Goal: Transaction & Acquisition: Purchase product/service

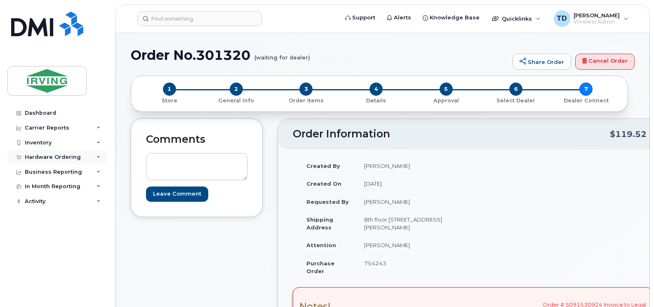
click at [101, 157] on div "Hardware Ordering" at bounding box center [57, 157] width 100 height 15
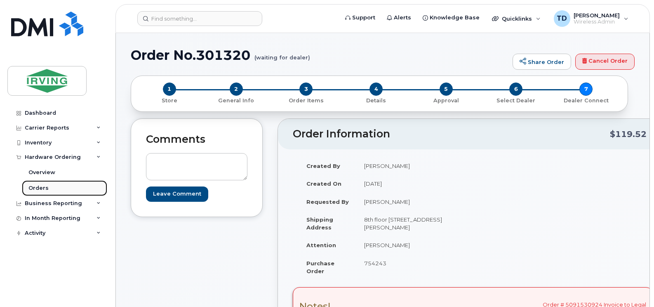
click at [42, 188] on div "Orders" at bounding box center [38, 187] width 20 height 7
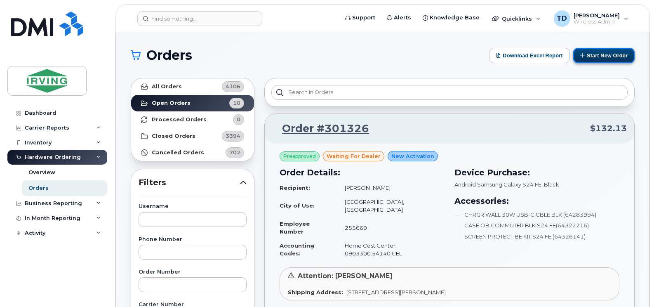
click at [606, 59] on button "Start New Order" at bounding box center [603, 55] width 61 height 15
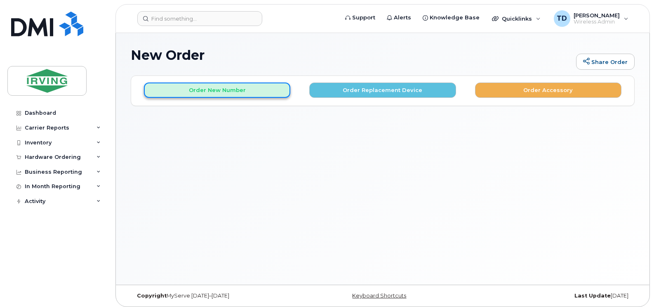
click at [239, 94] on button "Order New Number" at bounding box center [217, 90] width 146 height 15
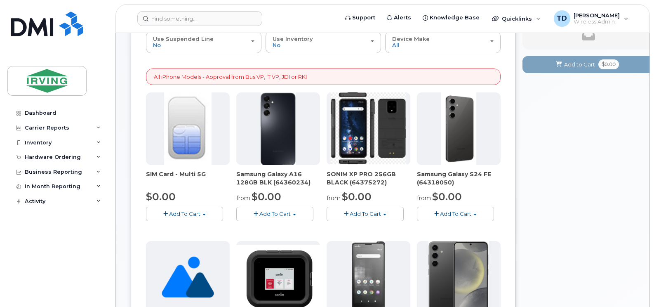
scroll to position [124, 0]
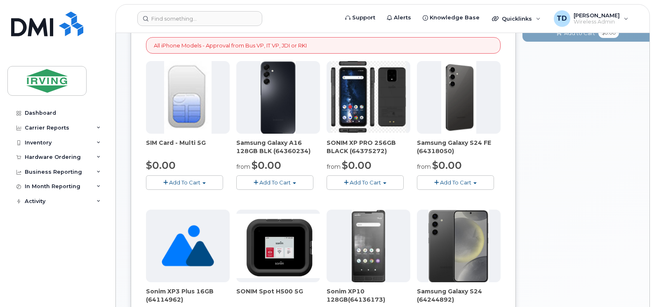
click at [460, 183] on span "Add To Cart" at bounding box center [455, 182] width 31 height 7
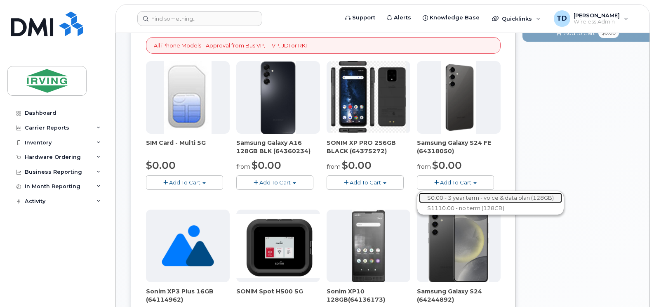
click at [460, 198] on link "$0.00 - 3 year term - voice & data plan (128GB)" at bounding box center [490, 198] width 143 height 10
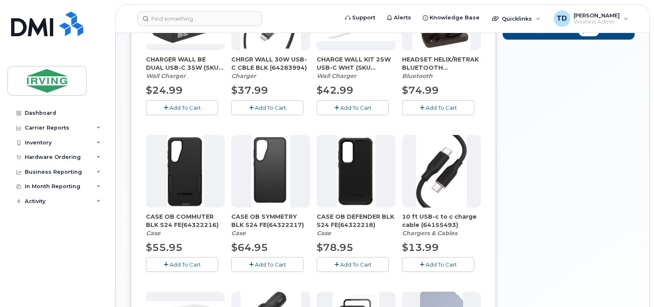
scroll to position [248, 0]
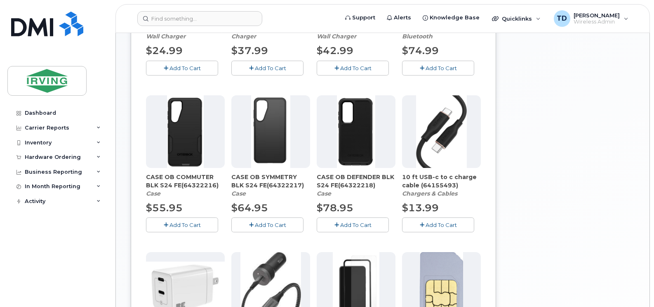
click at [351, 224] on span "Add To Cart" at bounding box center [355, 225] width 31 height 7
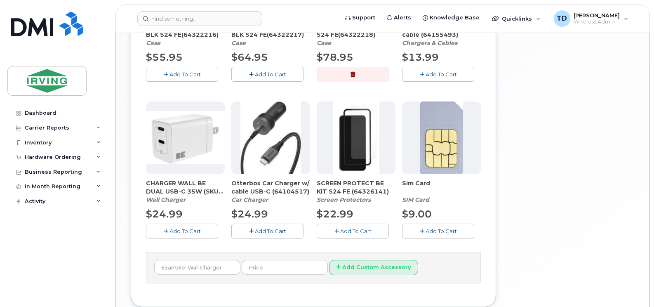
scroll to position [413, 0]
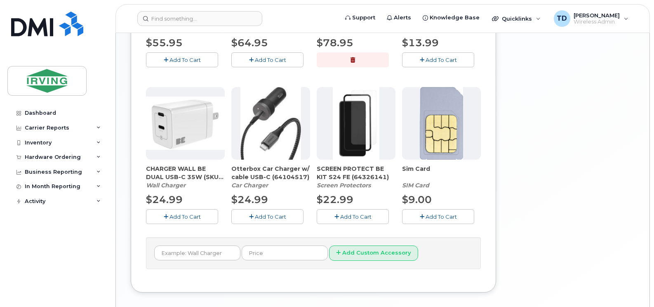
click at [359, 214] on span "Add To Cart" at bounding box center [355, 216] width 31 height 7
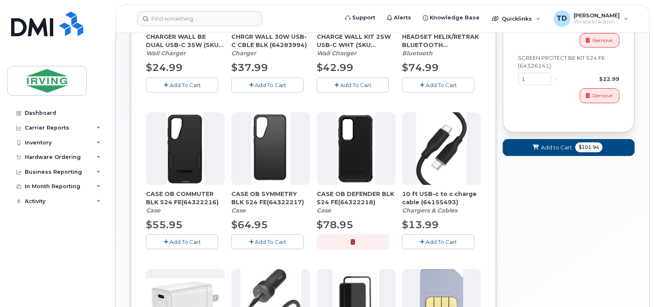
scroll to position [206, 0]
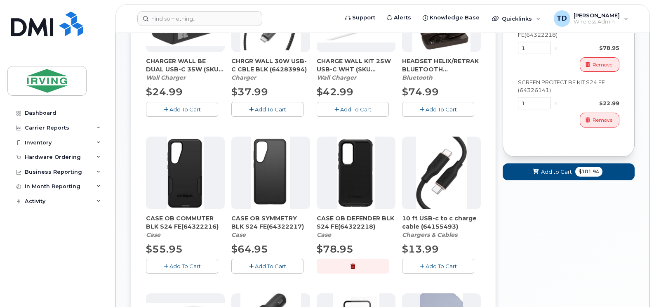
click at [192, 111] on span "Add To Cart" at bounding box center [185, 109] width 31 height 7
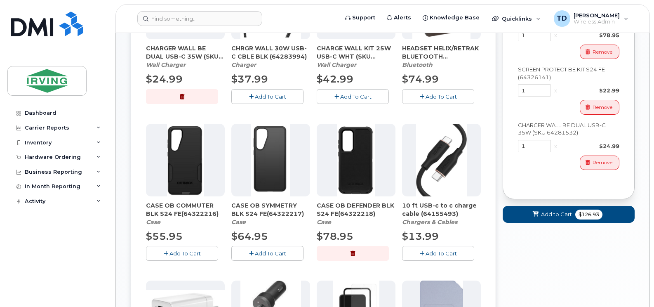
scroll to position [248, 0]
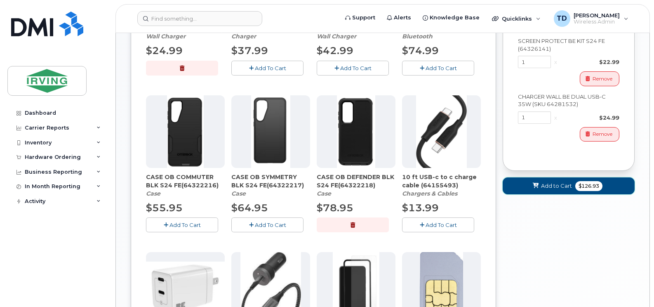
click at [554, 187] on span "Add to Cart" at bounding box center [556, 186] width 31 height 8
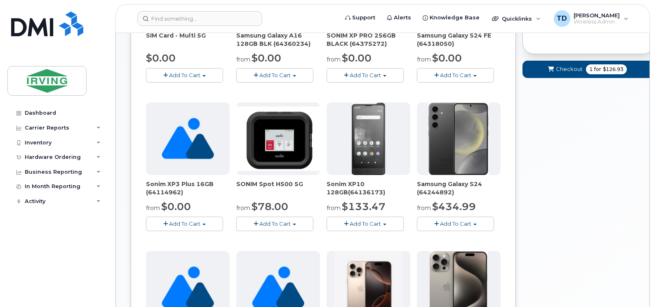
scroll to position [66, 0]
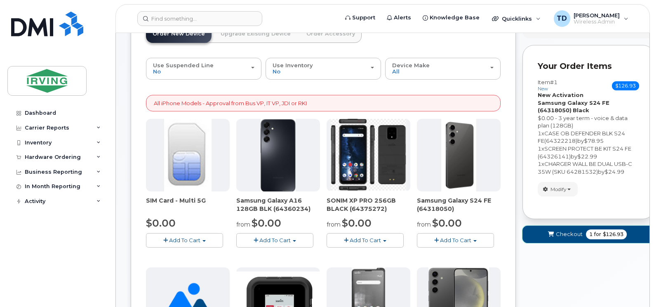
click at [583, 231] on span "Checkout" at bounding box center [569, 234] width 27 height 8
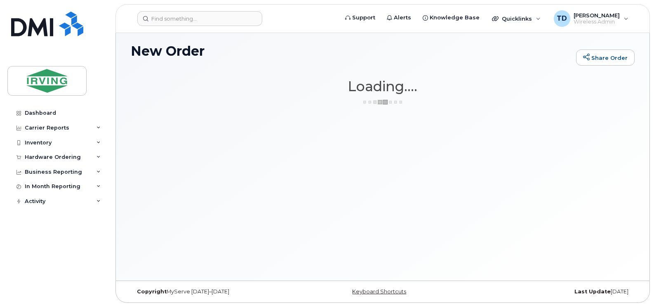
scroll to position [4, 0]
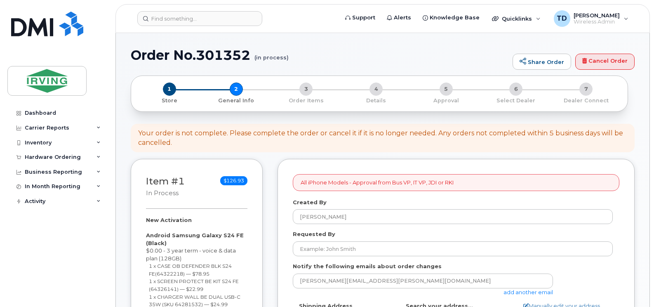
select select
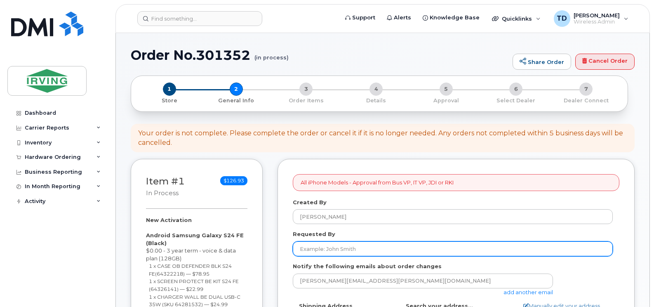
click at [353, 249] on input "Requested By" at bounding box center [453, 248] width 320 height 15
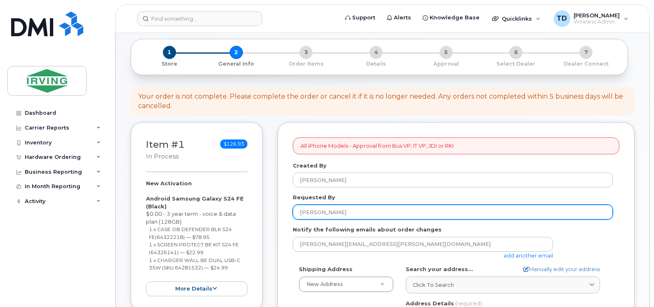
scroll to position [83, 0]
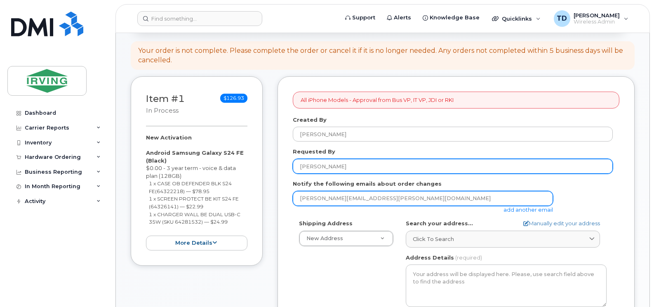
type input "Amanda Bonas"
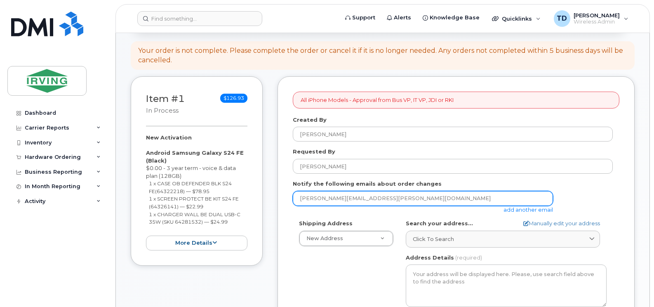
click at [368, 197] on input "downard.tricia@jdirving.com" at bounding box center [423, 198] width 260 height 15
type input "jdiswitchboard@jdirving.com"
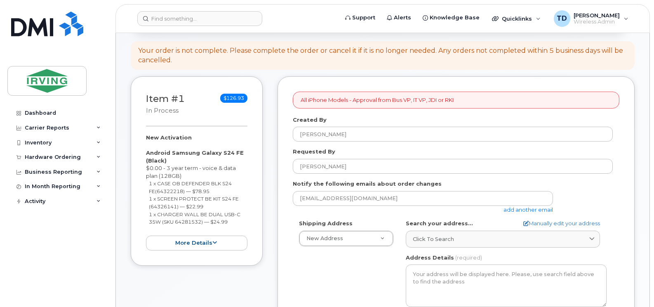
click at [427, 238] on span "Click to search" at bounding box center [433, 239] width 41 height 8
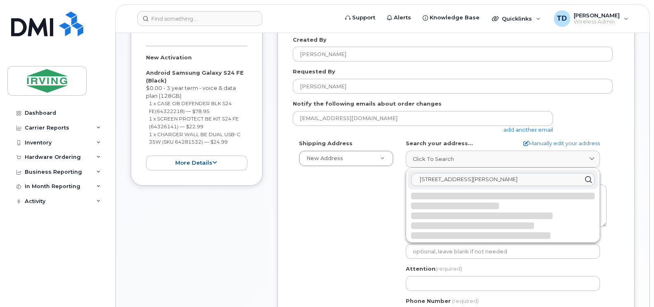
scroll to position [165, 0]
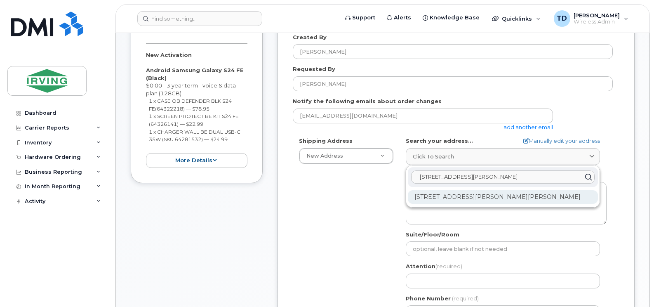
type input "45 Gifford Road"
click at [481, 195] on div "45 Gifford Rd Saint John NB E2M 5K7" at bounding box center [503, 197] width 190 height 14
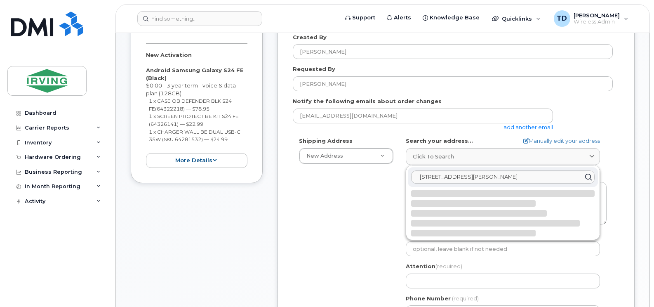
select select
type textarea "45 Gifford Rd SAINT JOHN NB E2M 5K7 CANADA"
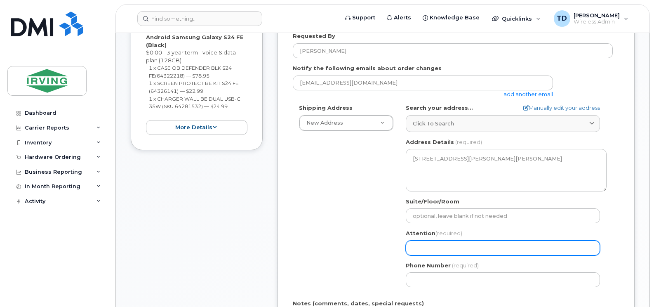
scroll to position [248, 0]
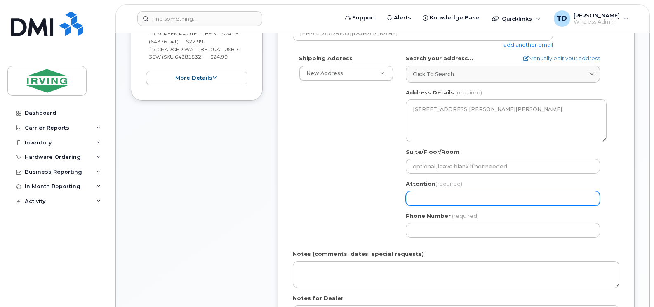
click at [425, 200] on input "Attention (required)" at bounding box center [503, 198] width 194 height 15
select select
type input "A"
select select
type input "Am"
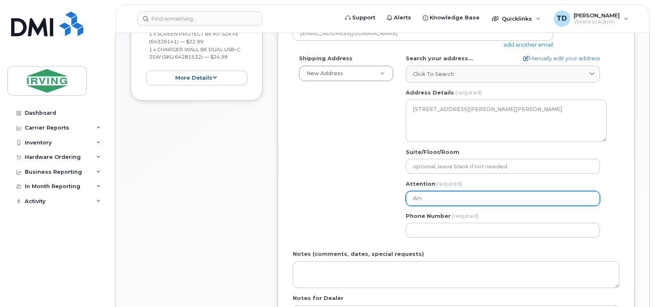
select select
type input "Ama"
select select
type input "Aman"
select select
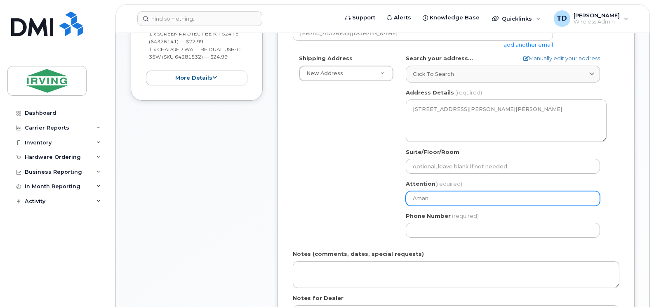
type input "Amand"
select select
type input "Amanda B"
select select
type input "Amanda Bo"
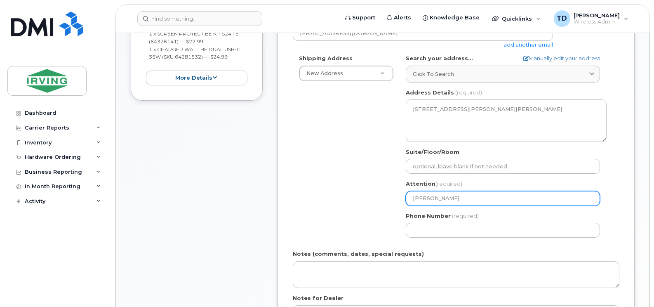
select select
type input "Amanda Bon"
select select
type input "Amanda Bona"
select select
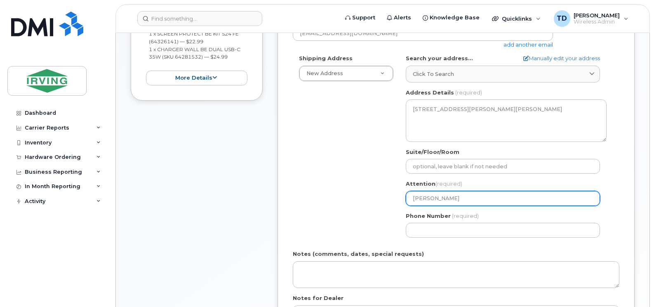
type input "[PERSON_NAME]"
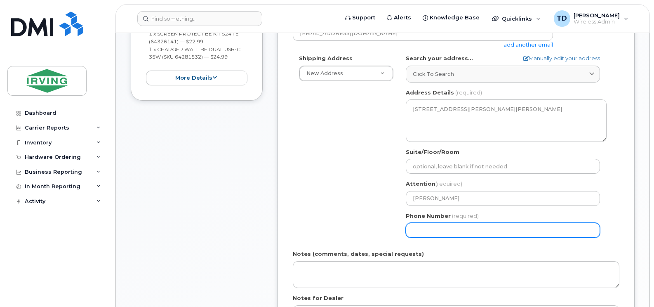
click at [444, 231] on input "Phone Number" at bounding box center [503, 230] width 194 height 15
type input "506"
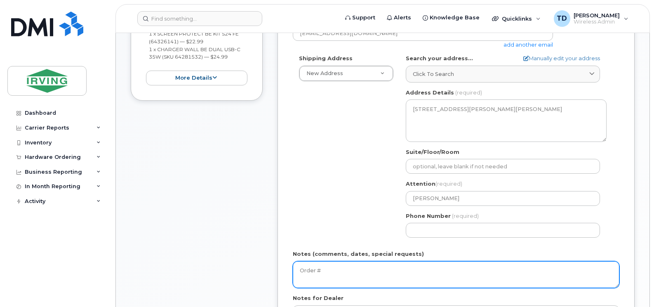
click at [336, 273] on textarea "Order #" at bounding box center [456, 274] width 327 height 27
paste textarea "5092251193"
type textarea "Order # 5092251193 Invoice to CFM"
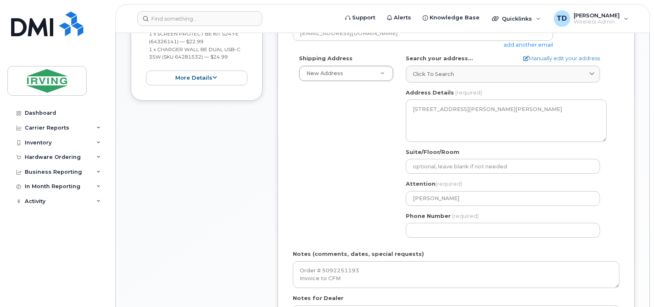
click at [226, 211] on div "Item #1 in process $126.93 New Activation Android Samsung Galaxy S24 FE (Black)…" at bounding box center [197, 146] width 132 height 470
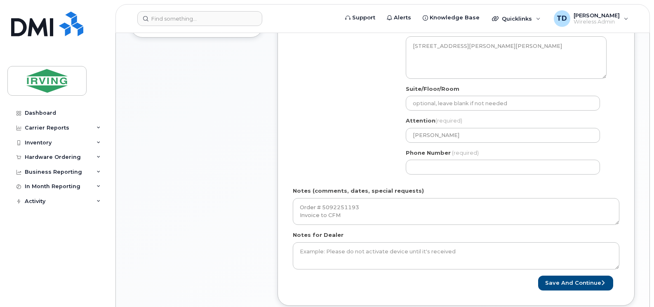
scroll to position [330, 0]
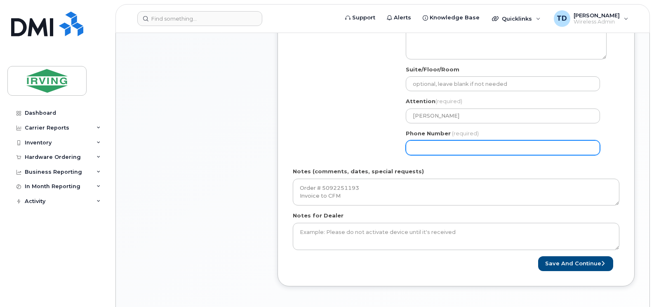
click at [416, 153] on input "Phone Number" at bounding box center [503, 147] width 194 height 15
click at [448, 151] on input "506349" at bounding box center [503, 147] width 194 height 15
type input "506349760"
select select
type input "5063497605"
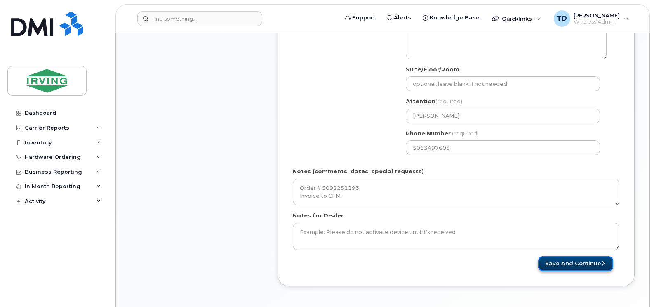
click at [572, 262] on button "Save and Continue" at bounding box center [575, 263] width 75 height 15
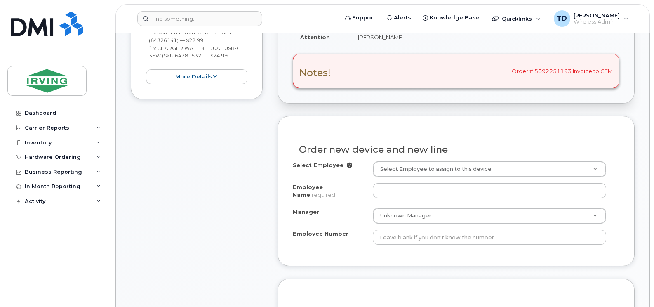
scroll to position [289, 0]
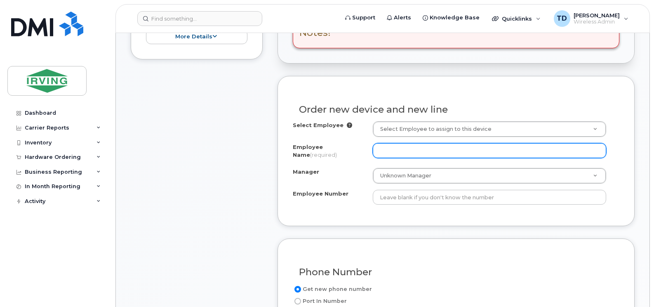
click at [439, 151] on input "Employee Name (required)" at bounding box center [489, 150] width 233 height 15
type input "[PERSON_NAME]"
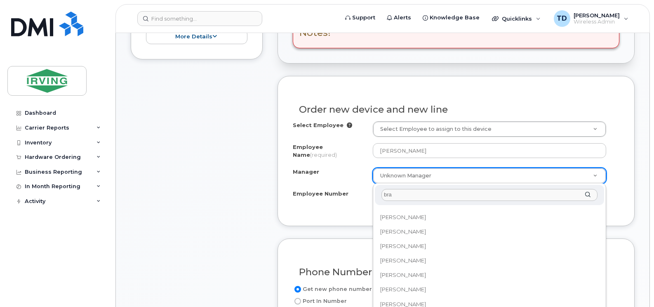
scroll to position [0, 0]
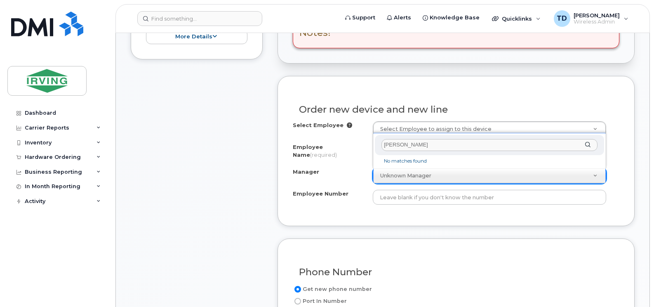
click at [391, 147] on input "[PERSON_NAME]" at bounding box center [490, 145] width 216 height 12
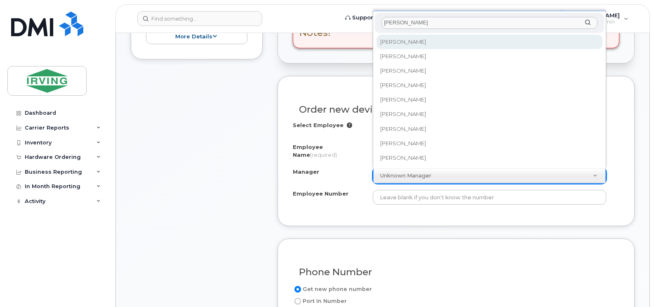
type input "steeves"
select select "1457152"
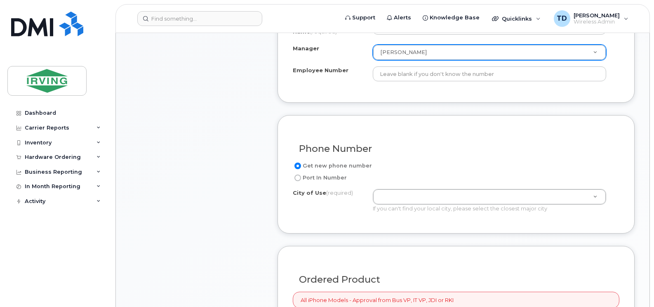
scroll to position [413, 0]
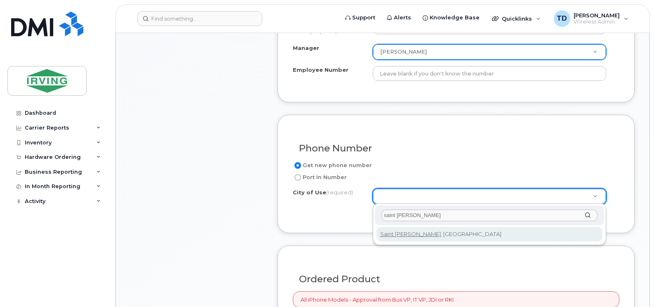
type input "saint john"
type input "2008"
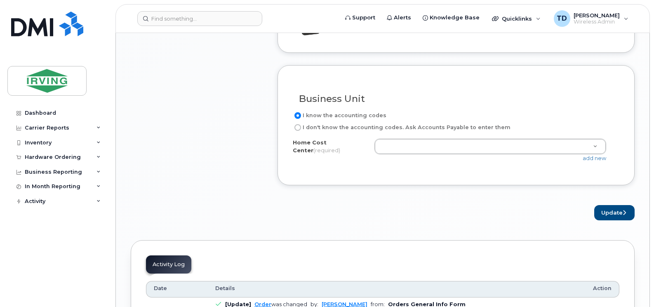
scroll to position [743, 0]
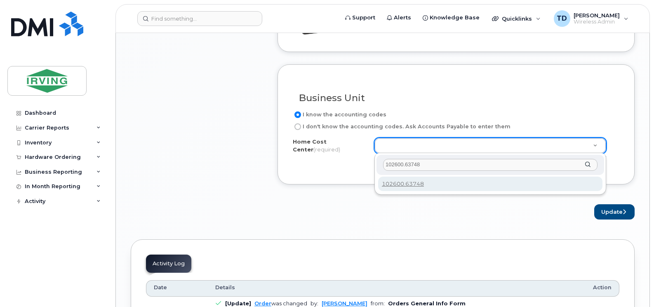
type input "102600.63748"
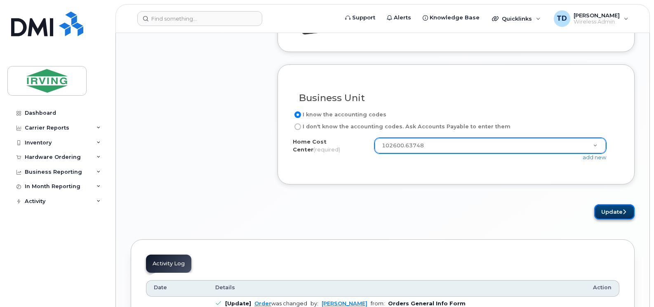
click at [611, 206] on button "Update" at bounding box center [614, 211] width 40 height 15
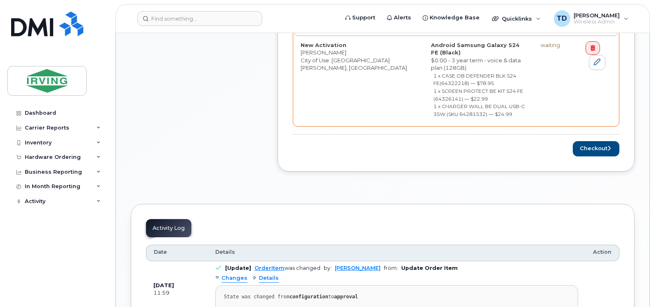
scroll to position [454, 0]
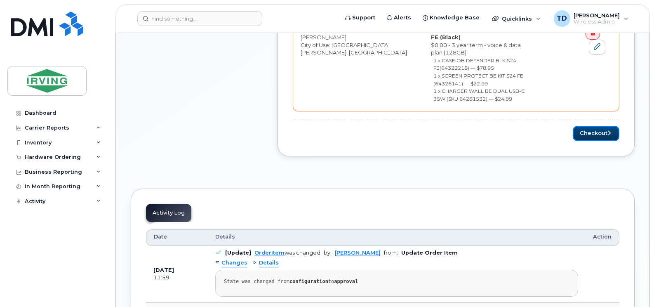
drag, startPoint x: 585, startPoint y: 119, endPoint x: 636, endPoint y: 119, distance: 51.2
click at [585, 126] on button "Checkout" at bounding box center [596, 133] width 47 height 15
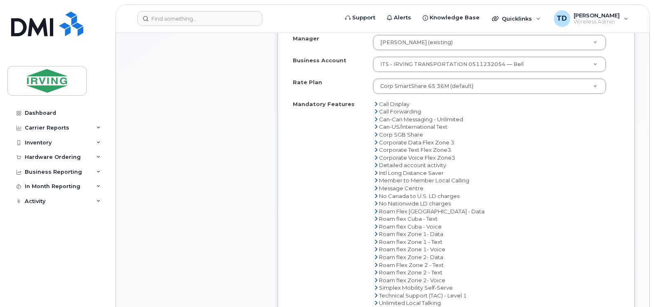
scroll to position [330, 0]
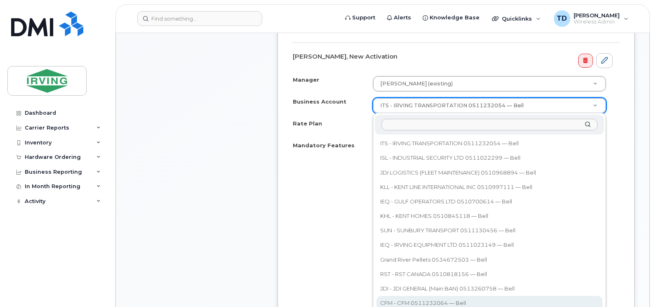
select select "11281"
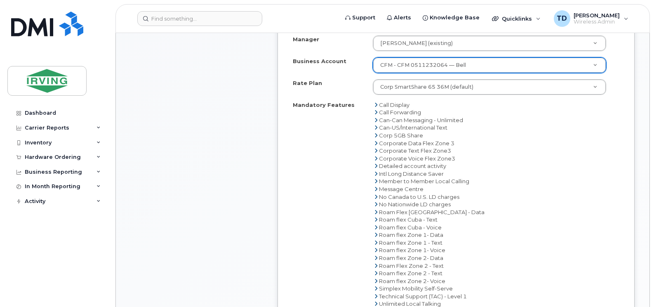
scroll to position [371, 0]
click at [238, 179] on div "Item #1 Order requires Specific details $126.93 New Activation Reuben Sheppard …" at bounding box center [197, 84] width 132 height 665
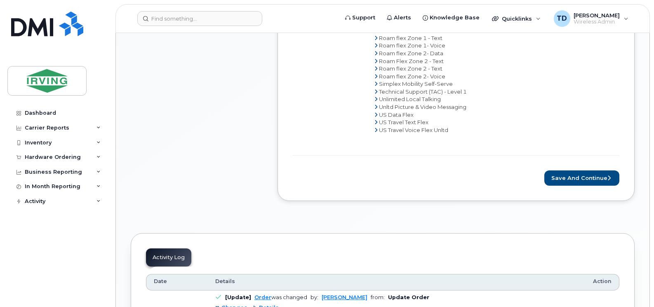
scroll to position [578, 0]
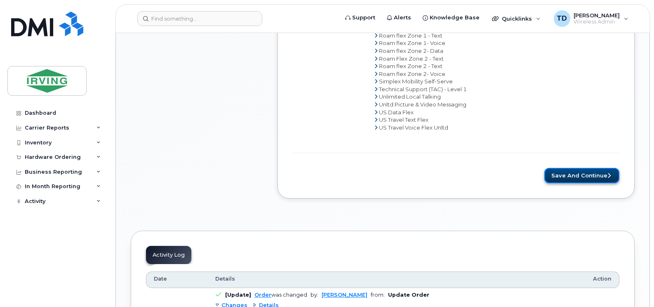
click at [570, 179] on button "Save and Continue" at bounding box center [582, 175] width 75 height 15
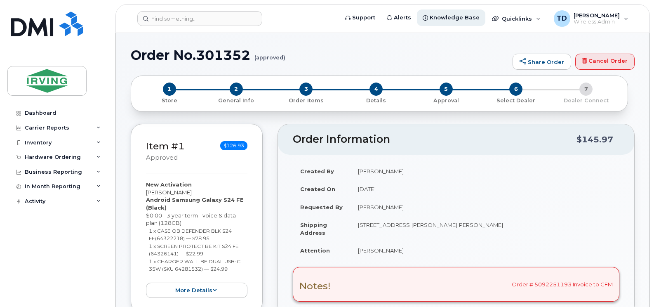
radio input "true"
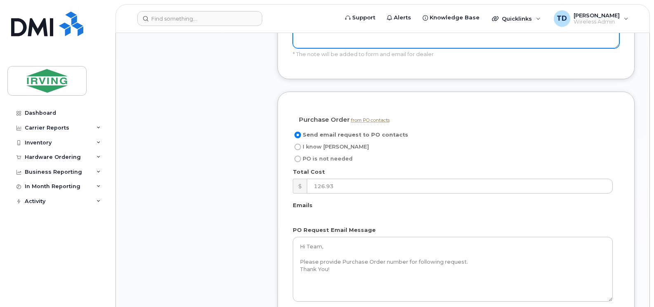
scroll to position [743, 0]
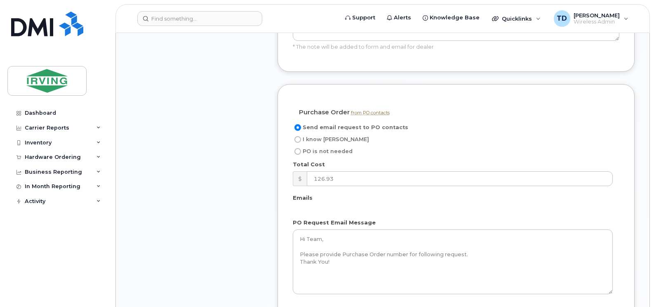
drag, startPoint x: 325, startPoint y: 92, endPoint x: 329, endPoint y: 99, distance: 8.4
click at [325, 136] on span "I know PO" at bounding box center [336, 139] width 66 height 6
click at [301, 136] on input "I know PO" at bounding box center [298, 139] width 7 height 7
radio input "true"
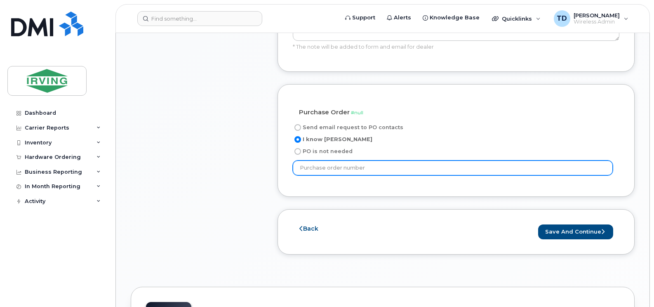
click at [324, 160] on input "text" at bounding box center [453, 167] width 320 height 15
paste input "192611"
type input "192611"
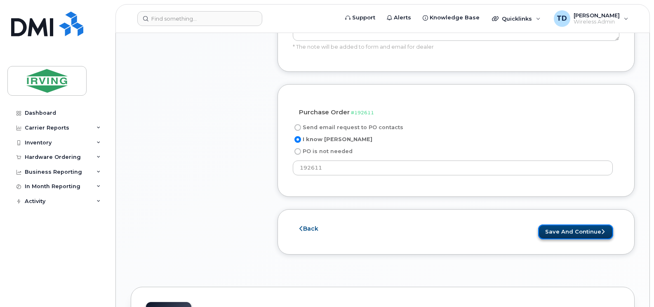
click at [563, 224] on button "Save and Continue" at bounding box center [575, 231] width 75 height 15
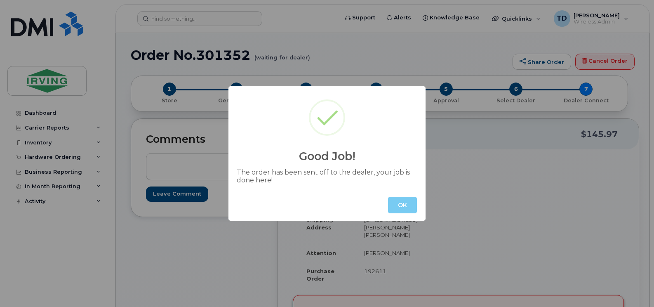
click at [394, 205] on button "OK" at bounding box center [402, 205] width 29 height 17
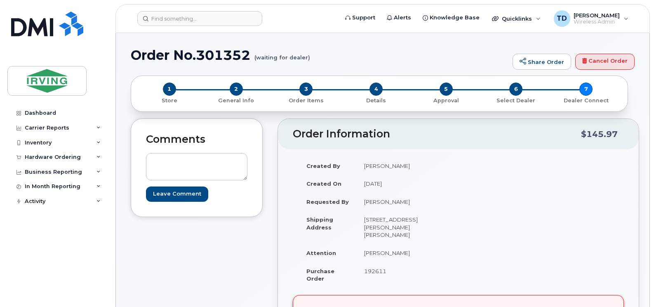
click at [227, 53] on h1 "Order No.301352 (waiting for dealer)" at bounding box center [320, 55] width 378 height 14
copy h1 "301352"
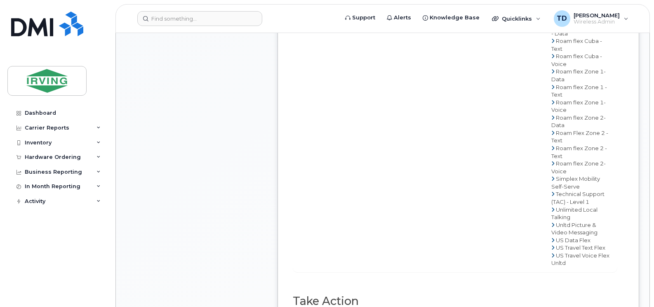
scroll to position [578, 0]
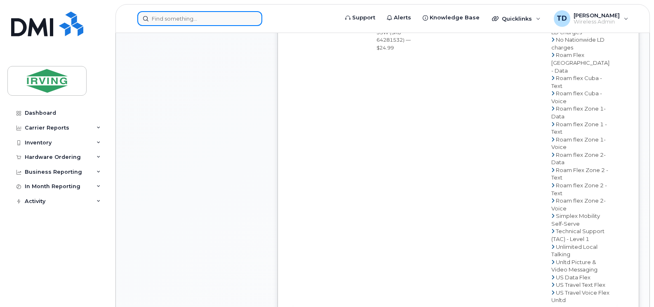
click at [196, 21] on input at bounding box center [199, 18] width 125 height 15
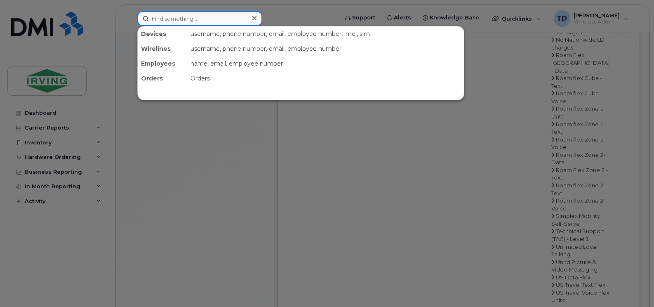
paste input "506 349 8854"
type input "506 349 8854"
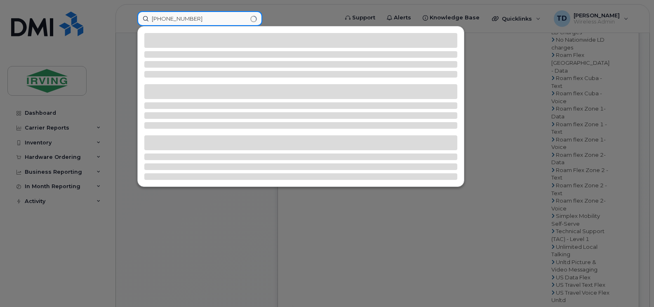
click at [196, 21] on input "506 349 8854" at bounding box center [199, 18] width 125 height 15
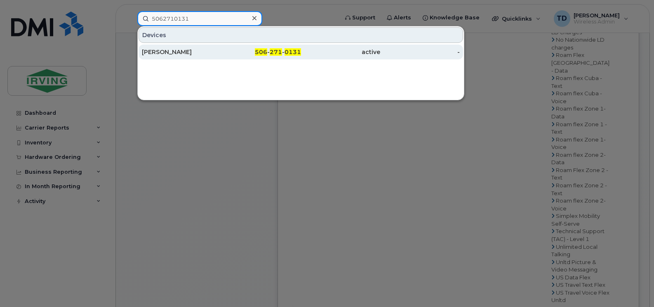
type input "5062710131"
click at [180, 56] on div "[PERSON_NAME]" at bounding box center [182, 52] width 80 height 15
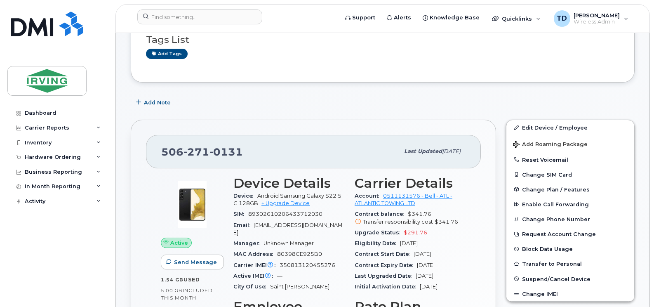
scroll to position [83, 0]
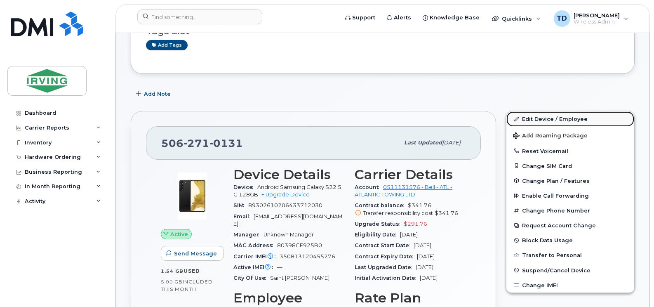
click at [545, 119] on link "Edit Device / Employee" at bounding box center [571, 118] width 128 height 15
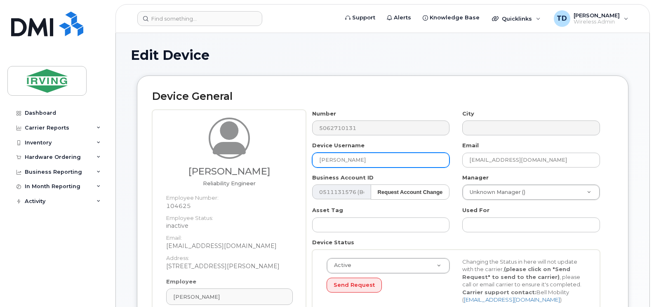
click at [407, 161] on input "[PERSON_NAME]" at bounding box center [381, 160] width 138 height 15
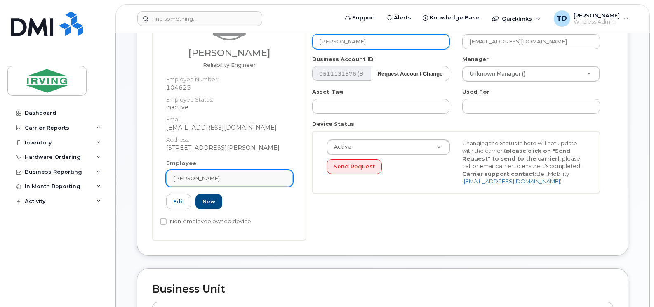
scroll to position [124, 0]
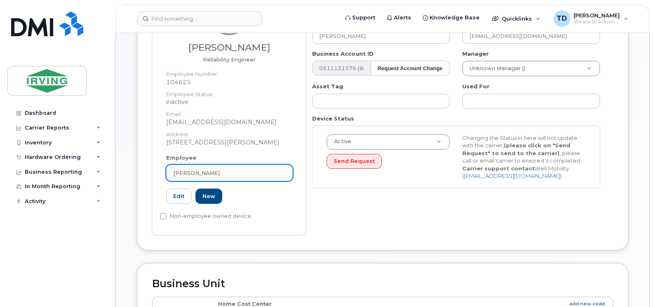
click at [251, 172] on div "[PERSON_NAME]" at bounding box center [229, 173] width 113 height 8
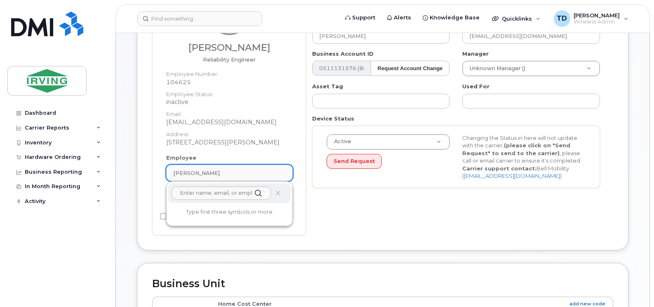
click at [251, 172] on div "[PERSON_NAME]" at bounding box center [229, 173] width 113 height 8
click at [229, 192] on input "[PERSON_NAME]" at bounding box center [221, 192] width 99 height 13
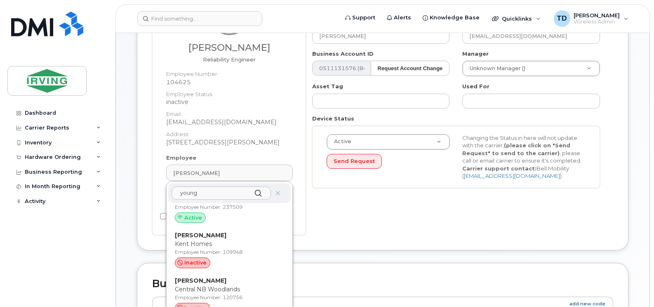
scroll to position [619, 0]
type input "young"
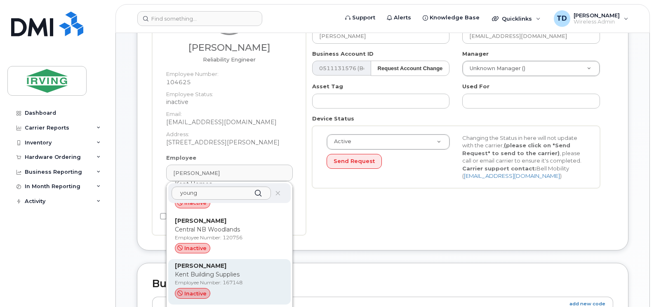
scroll to position [660, 0]
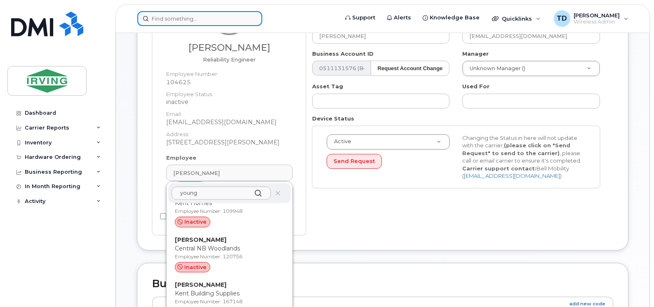
click at [213, 15] on input at bounding box center [199, 18] width 125 height 15
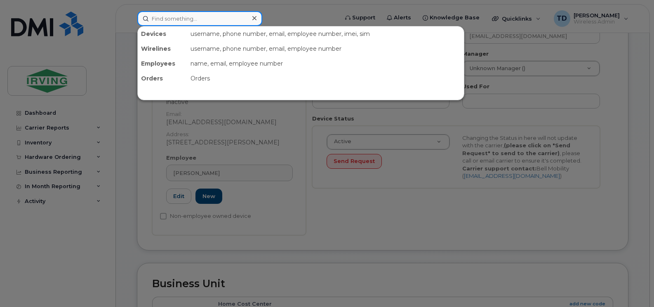
paste input "[PHONE_NUMBER]?"
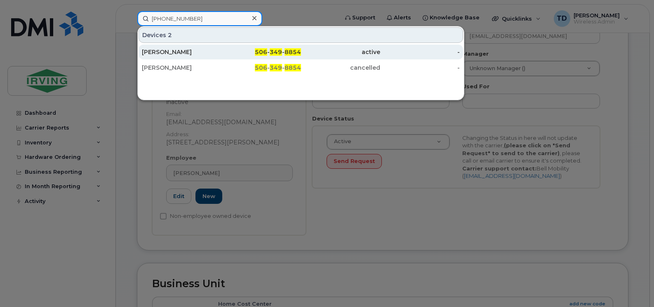
type input "[PHONE_NUMBER]"
click at [366, 53] on div "active" at bounding box center [341, 52] width 80 height 8
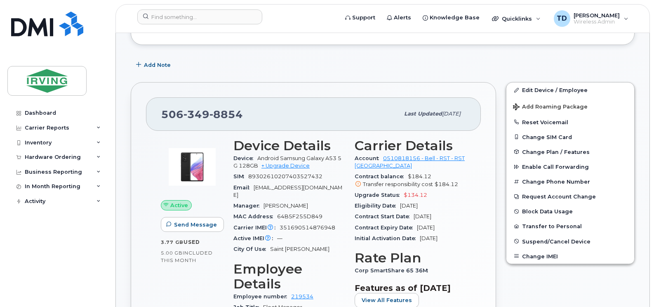
scroll to position [206, 0]
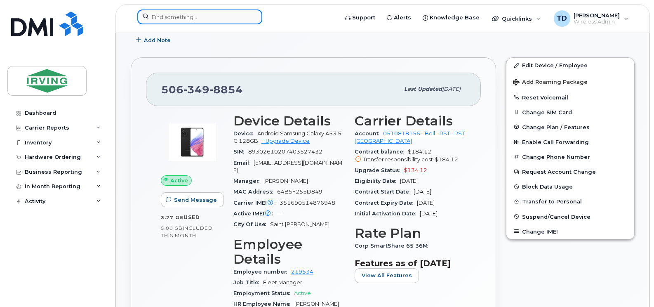
click at [184, 19] on input at bounding box center [199, 16] width 125 height 15
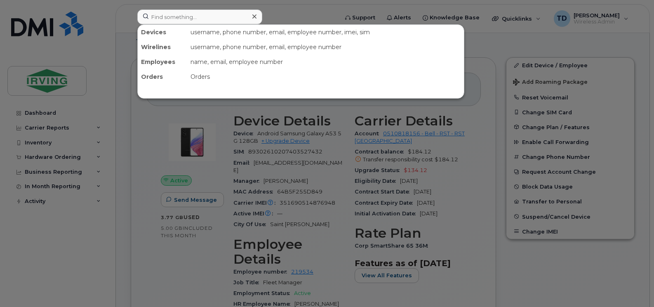
click at [128, 119] on div at bounding box center [327, 153] width 654 height 307
click at [193, 17] on input at bounding box center [199, 16] width 125 height 15
paste input "[PHONE_NUMBER]"
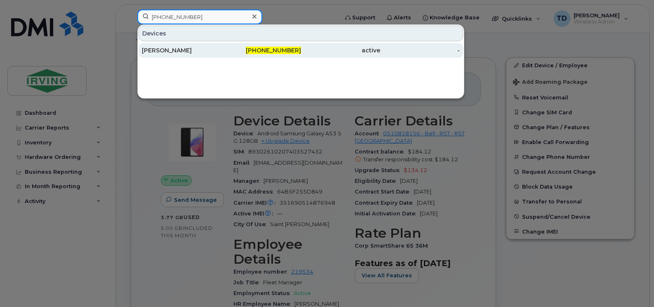
type input "[PHONE_NUMBER]"
click at [262, 49] on span "[PHONE_NUMBER]" at bounding box center [273, 50] width 55 height 7
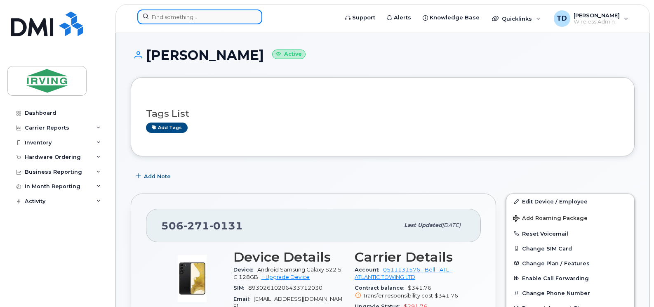
click at [182, 13] on input at bounding box center [199, 16] width 125 height 15
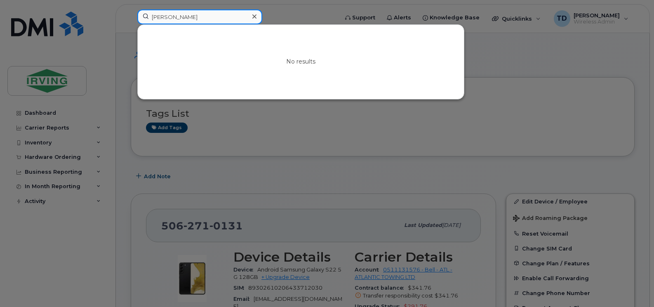
type input "[PERSON_NAME]"
